Goal: Navigation & Orientation: Find specific page/section

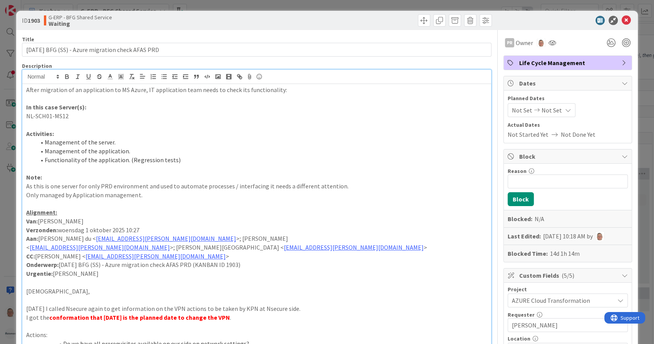
scroll to position [342, 0]
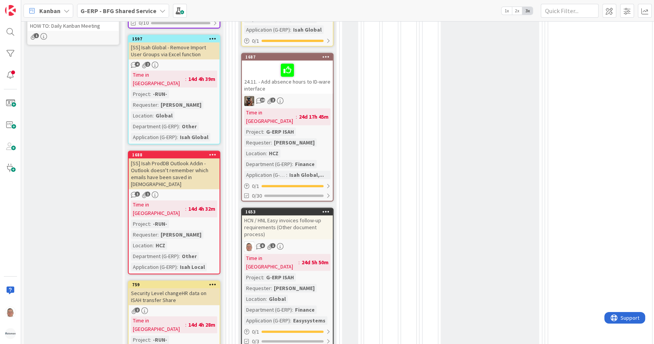
scroll to position [342, 0]
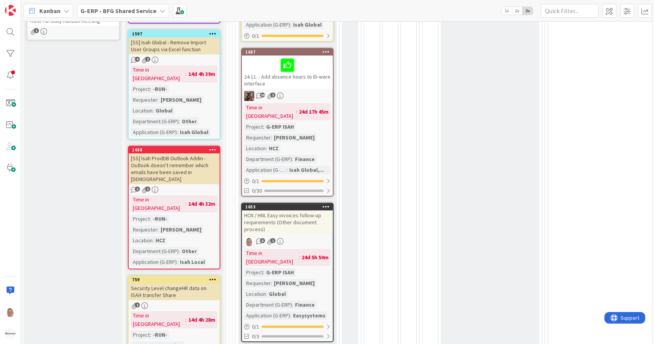
click at [303, 210] on div "HCN / HNL Easy invoices follow-up requirements (Other document process)" at bounding box center [287, 222] width 91 height 24
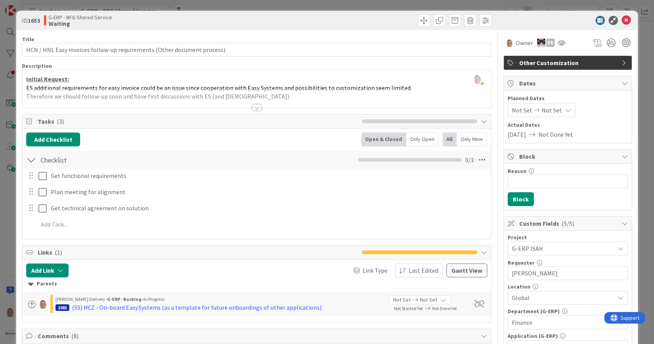
click at [253, 107] on div at bounding box center [257, 107] width 8 height 6
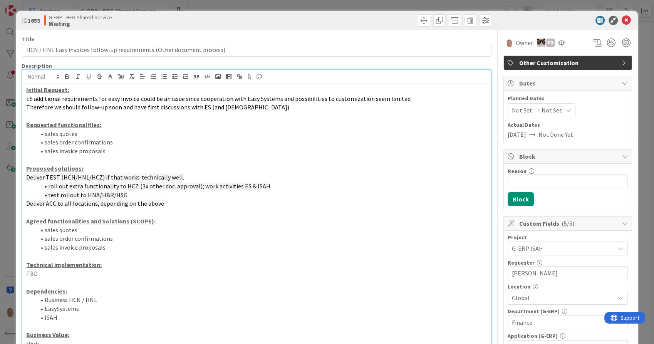
click at [251, 107] on p "Therefore we should follow-up soon and have first discussions with ES (and [DEM…" at bounding box center [256, 107] width 461 height 9
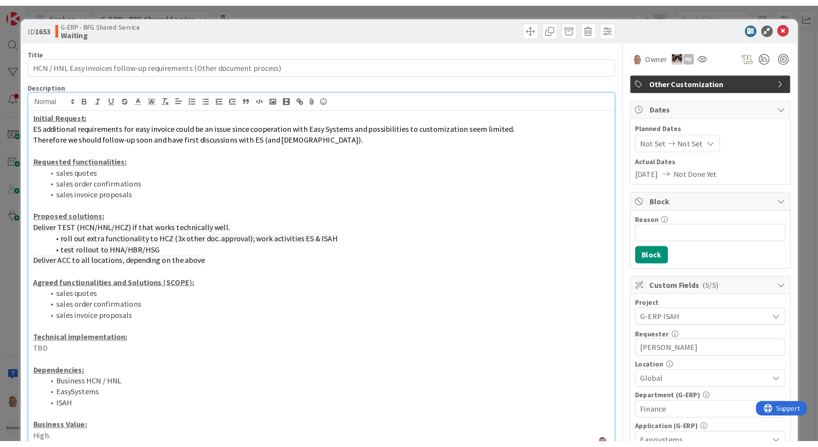
scroll to position [342, 0]
